Goal: Go to known website: Access a specific website the user already knows

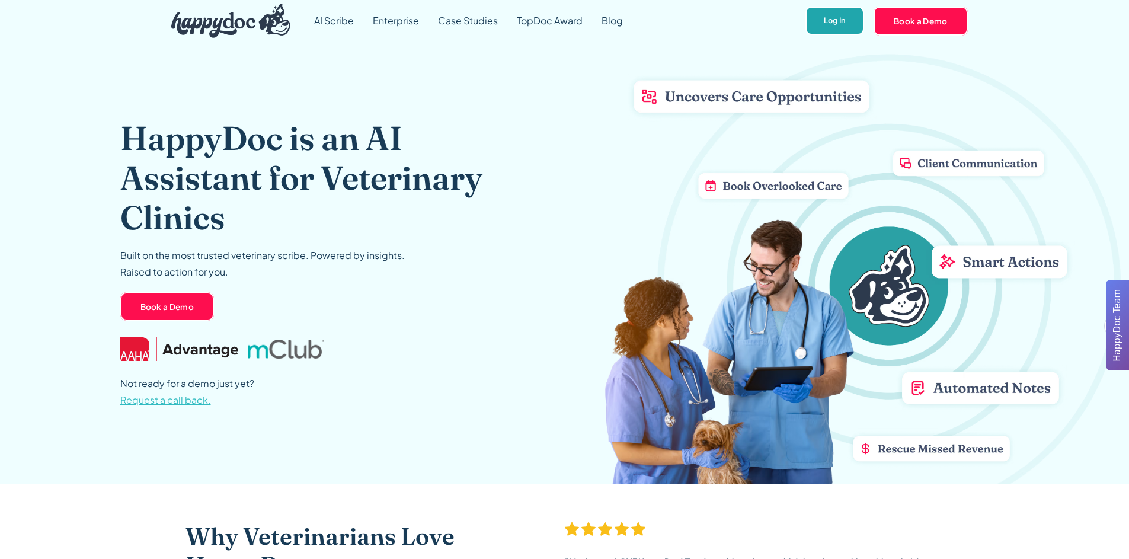
scroll to position [2, 0]
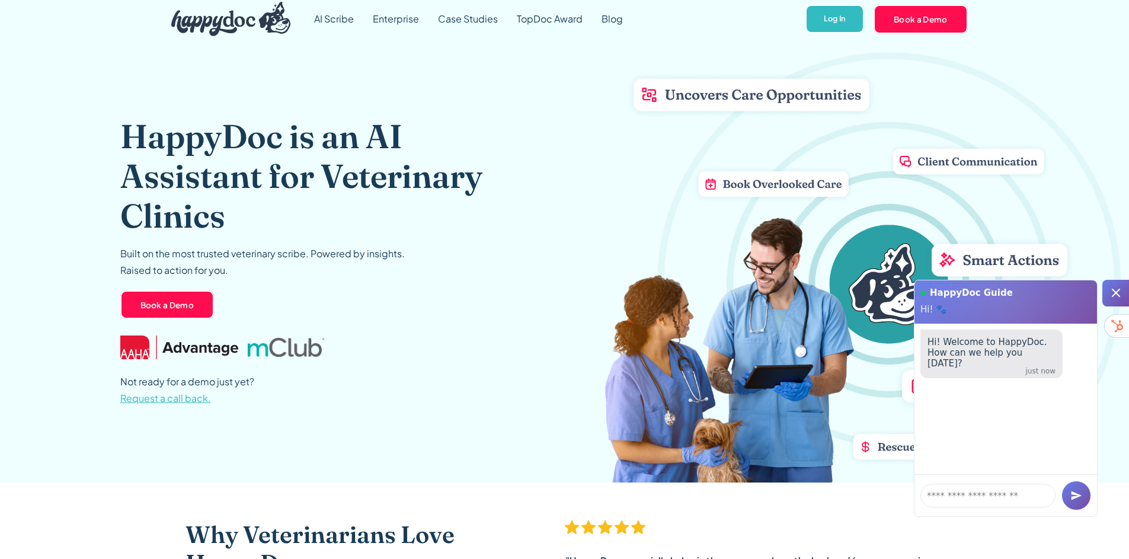
click at [1119, 299] on icon at bounding box center [1116, 293] width 14 height 14
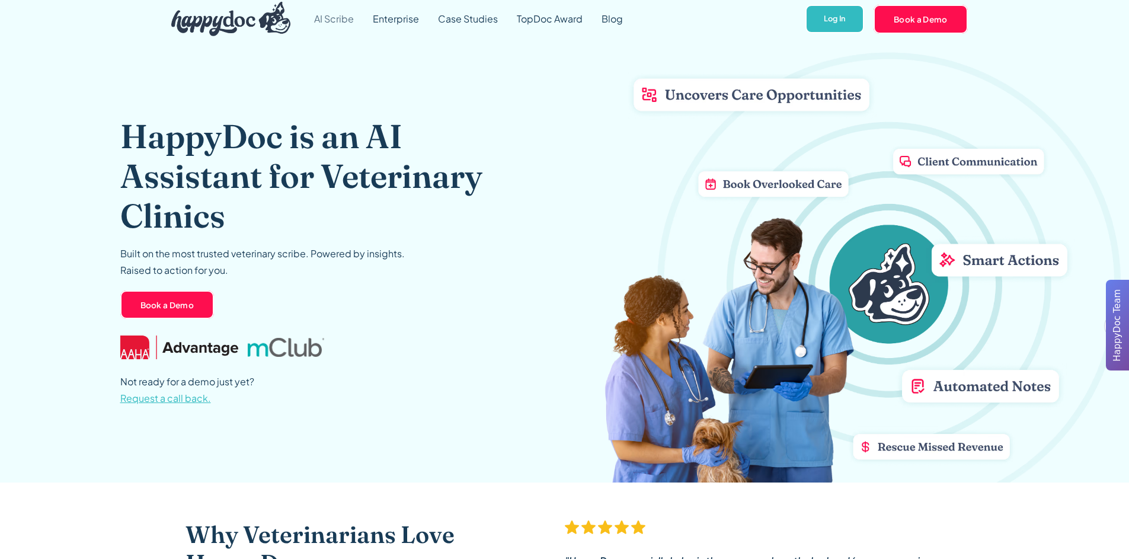
click at [336, 21] on link "AI Scribe" at bounding box center [334, 19] width 59 height 43
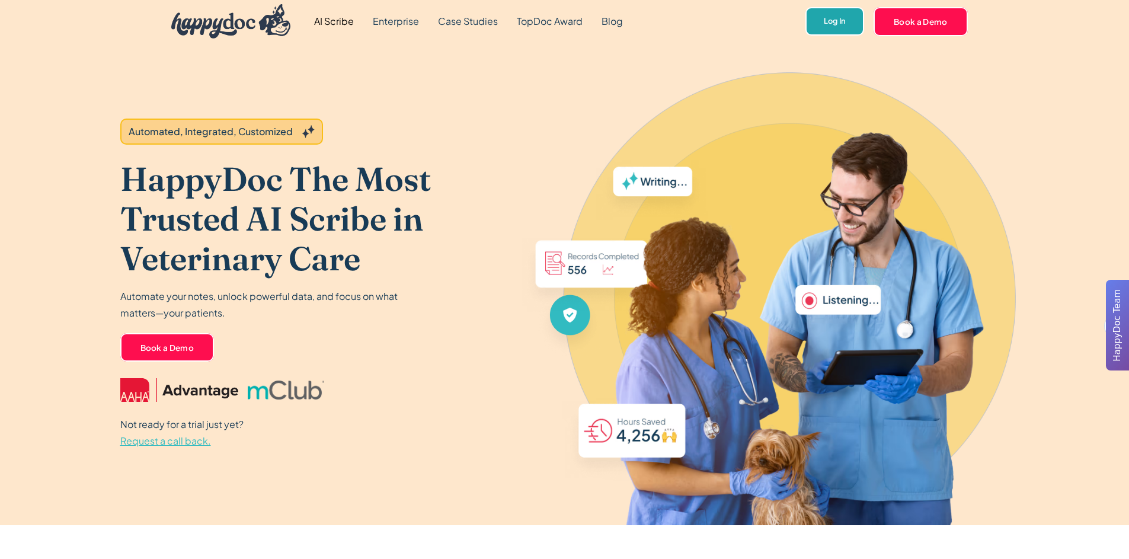
click at [848, 25] on link "Log In" at bounding box center [834, 21] width 59 height 29
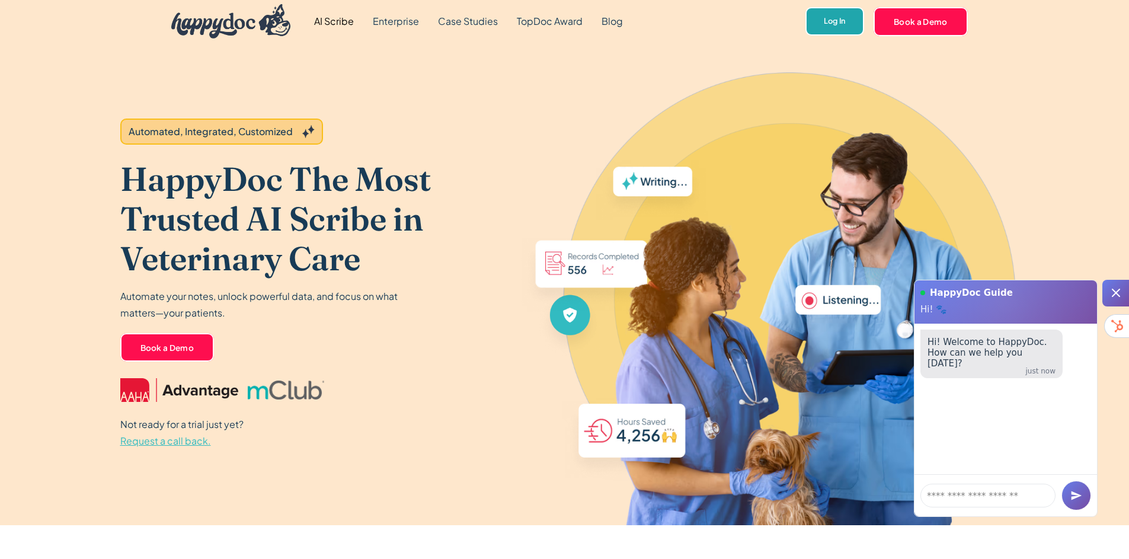
click at [811, 28] on link "Log In" at bounding box center [834, 21] width 59 height 29
